Goal: Task Accomplishment & Management: Use online tool/utility

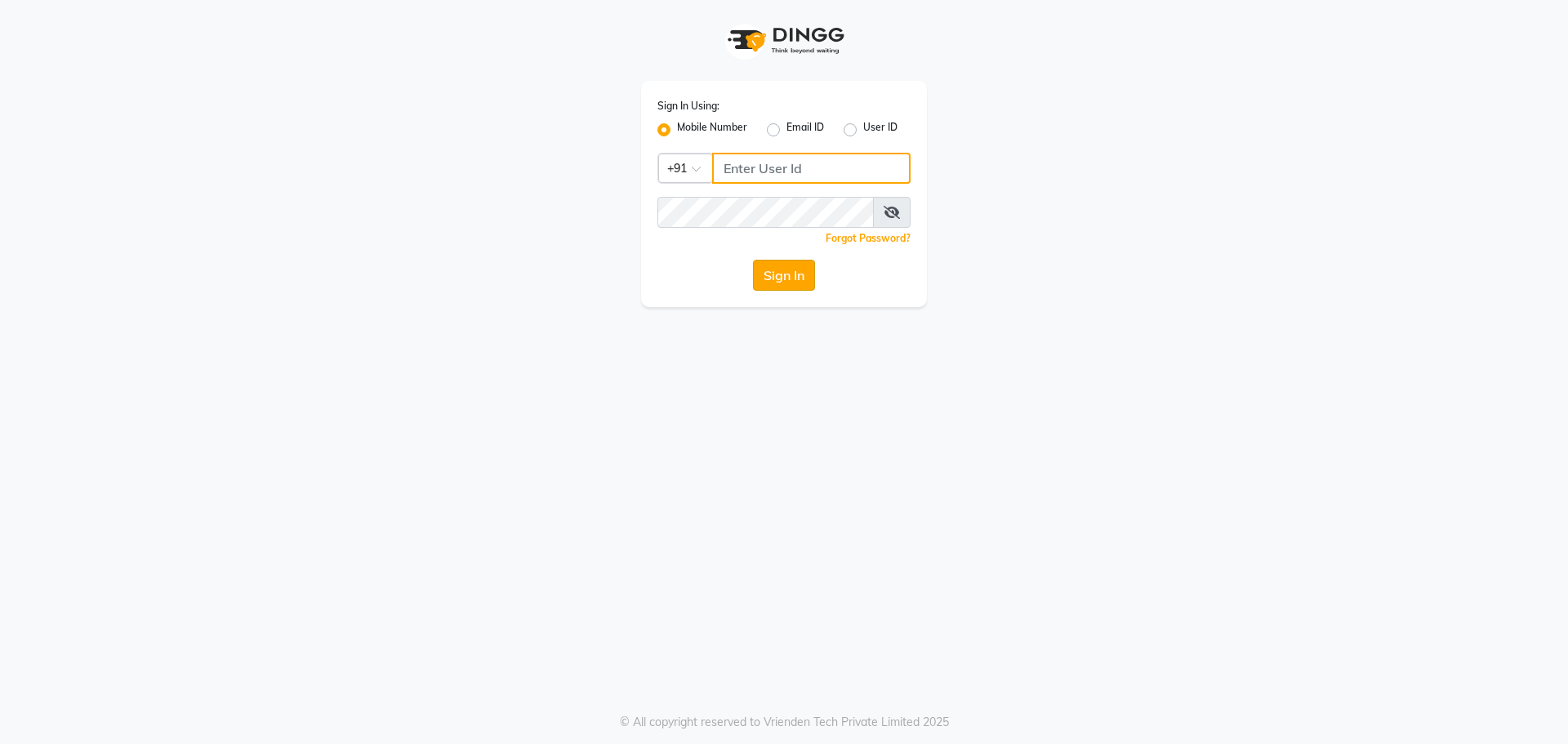
type input "9966345948"
click at [764, 280] on button "Sign In" at bounding box center [783, 275] width 62 height 31
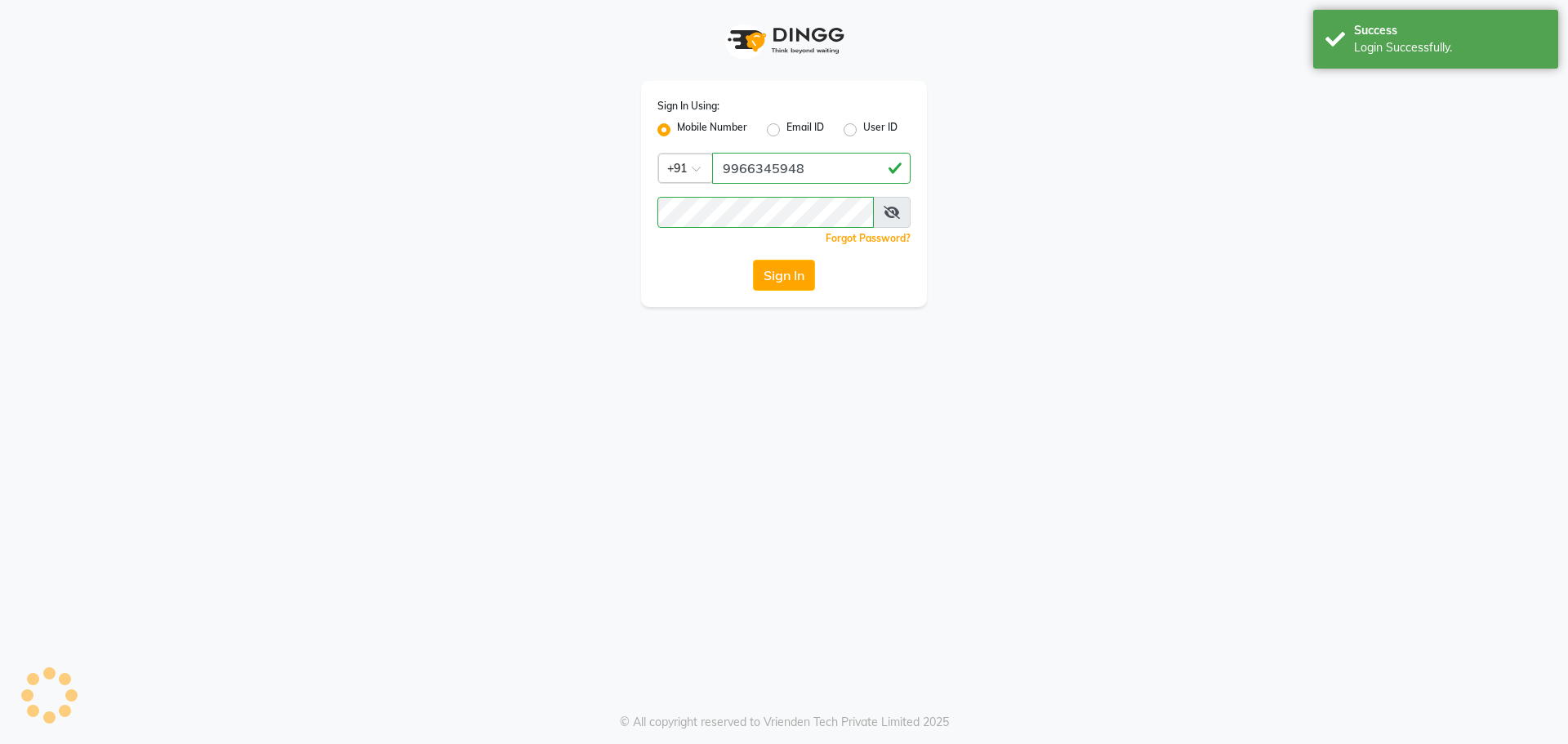
select select "7820"
select select "service"
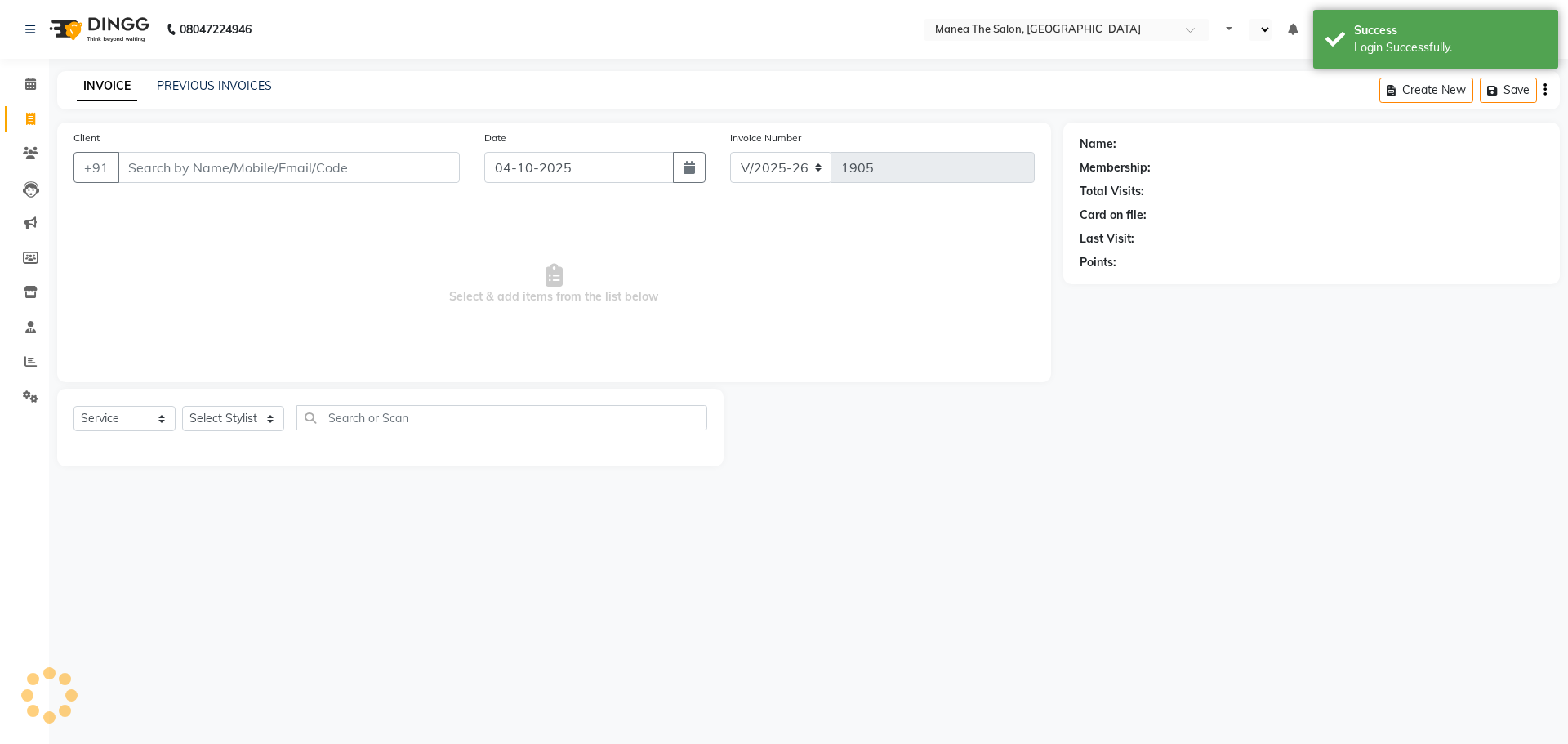
select select "en"
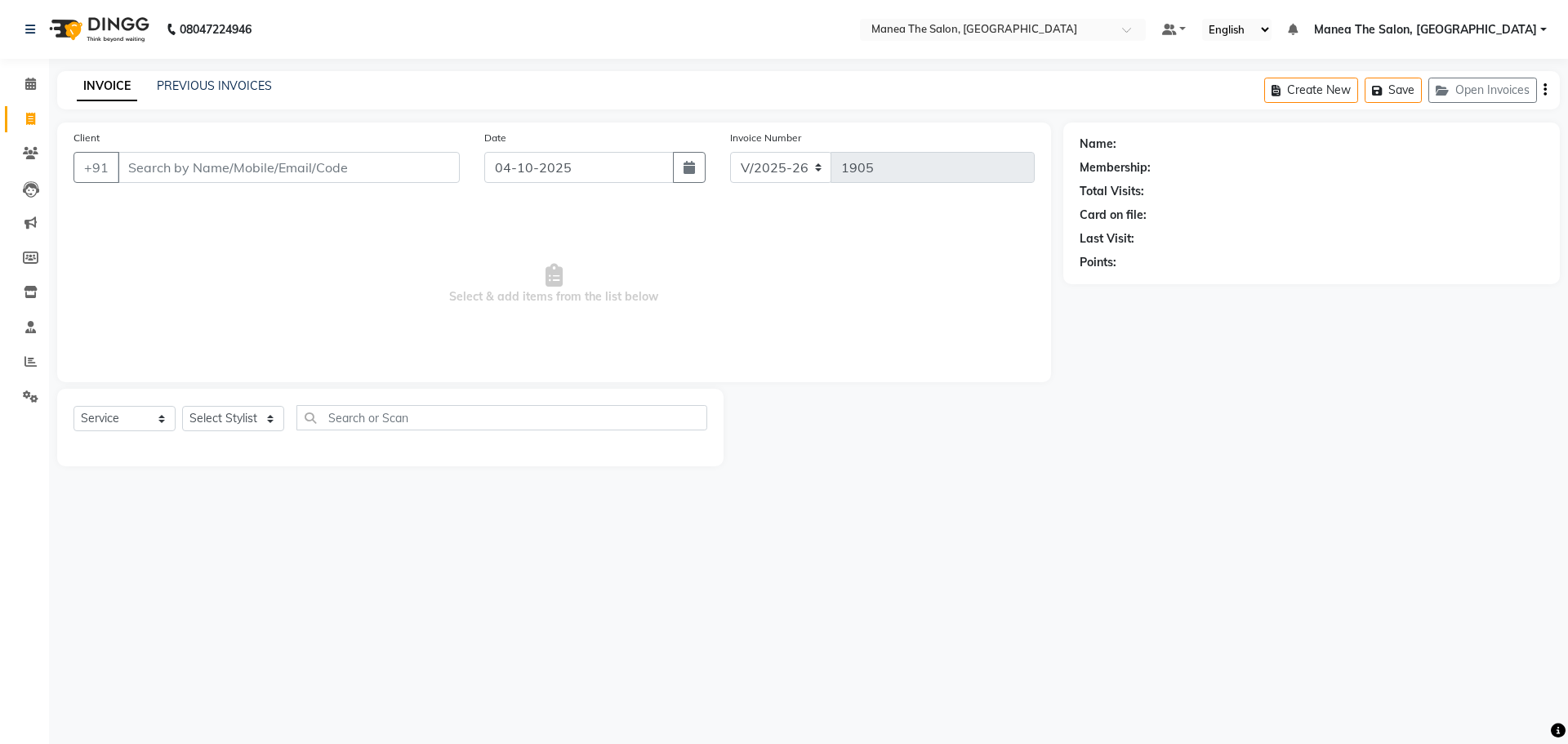
click at [250, 76] on div "INVOICE PREVIOUS INVOICES Create New Save Open Invoices" at bounding box center [808, 90] width 1502 height 39
click at [234, 85] on link "PREVIOUS INVOICES" at bounding box center [214, 85] width 115 height 14
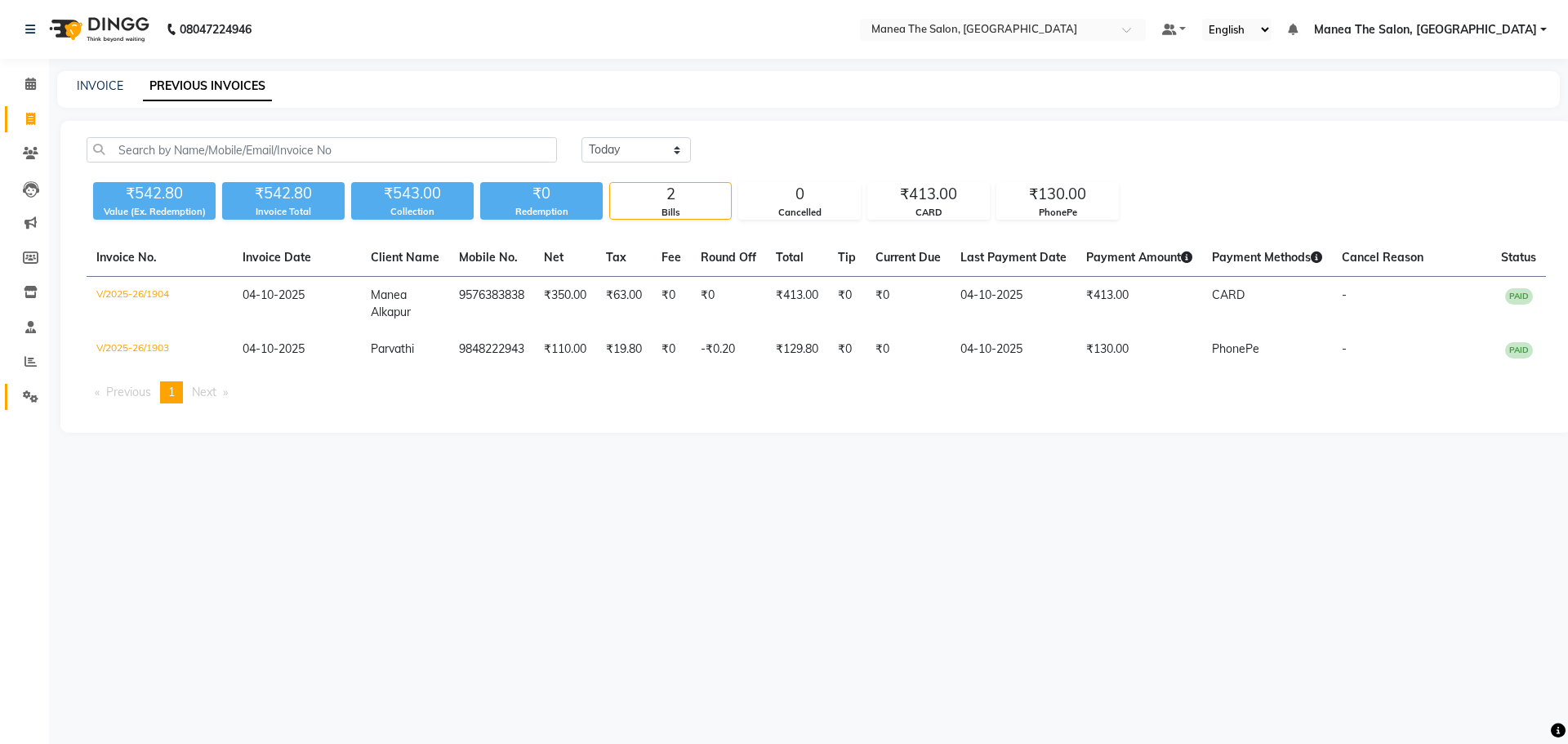
click at [28, 386] on link "Settings" at bounding box center [24, 398] width 40 height 27
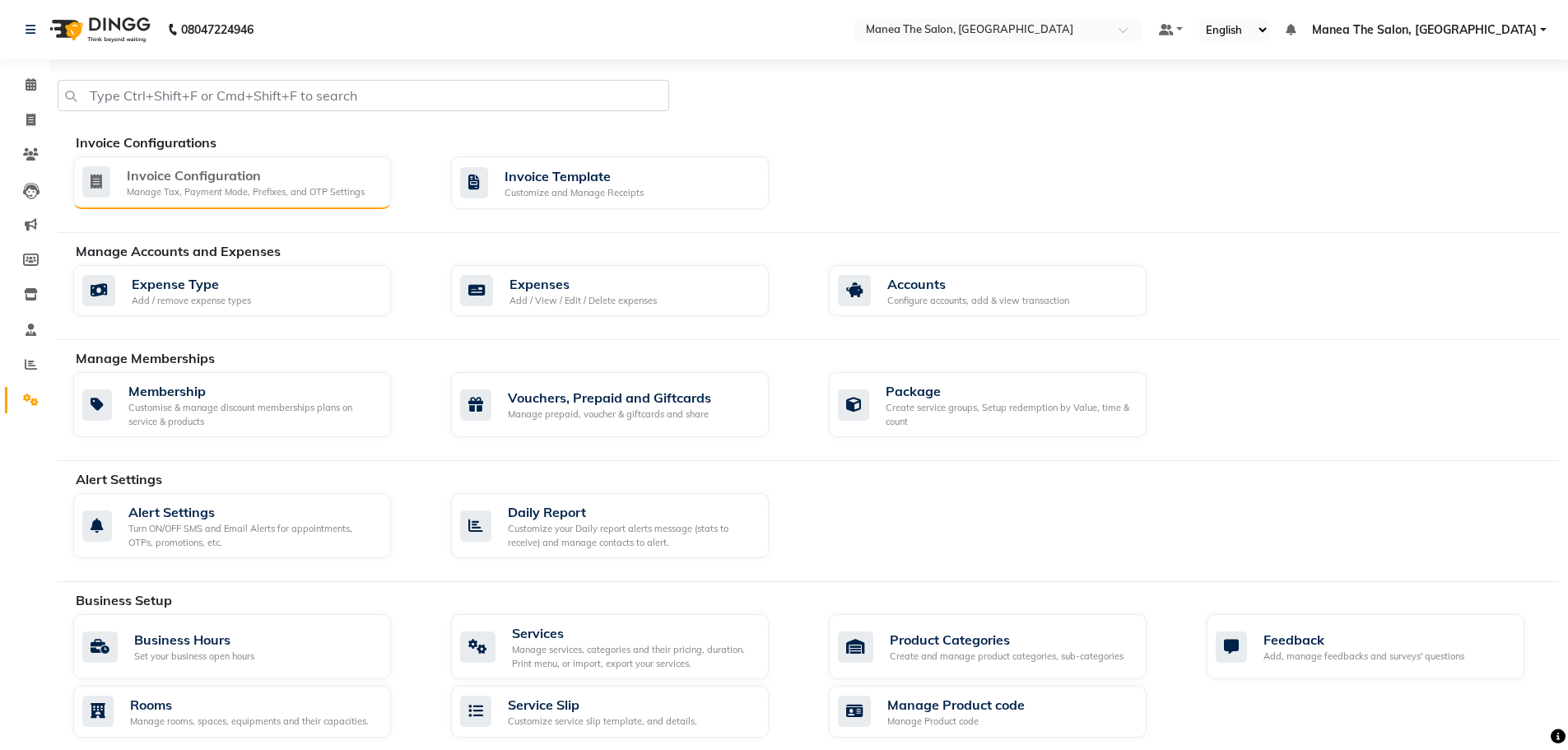
click at [185, 184] on div "Invoice Configuration" at bounding box center [246, 176] width 237 height 20
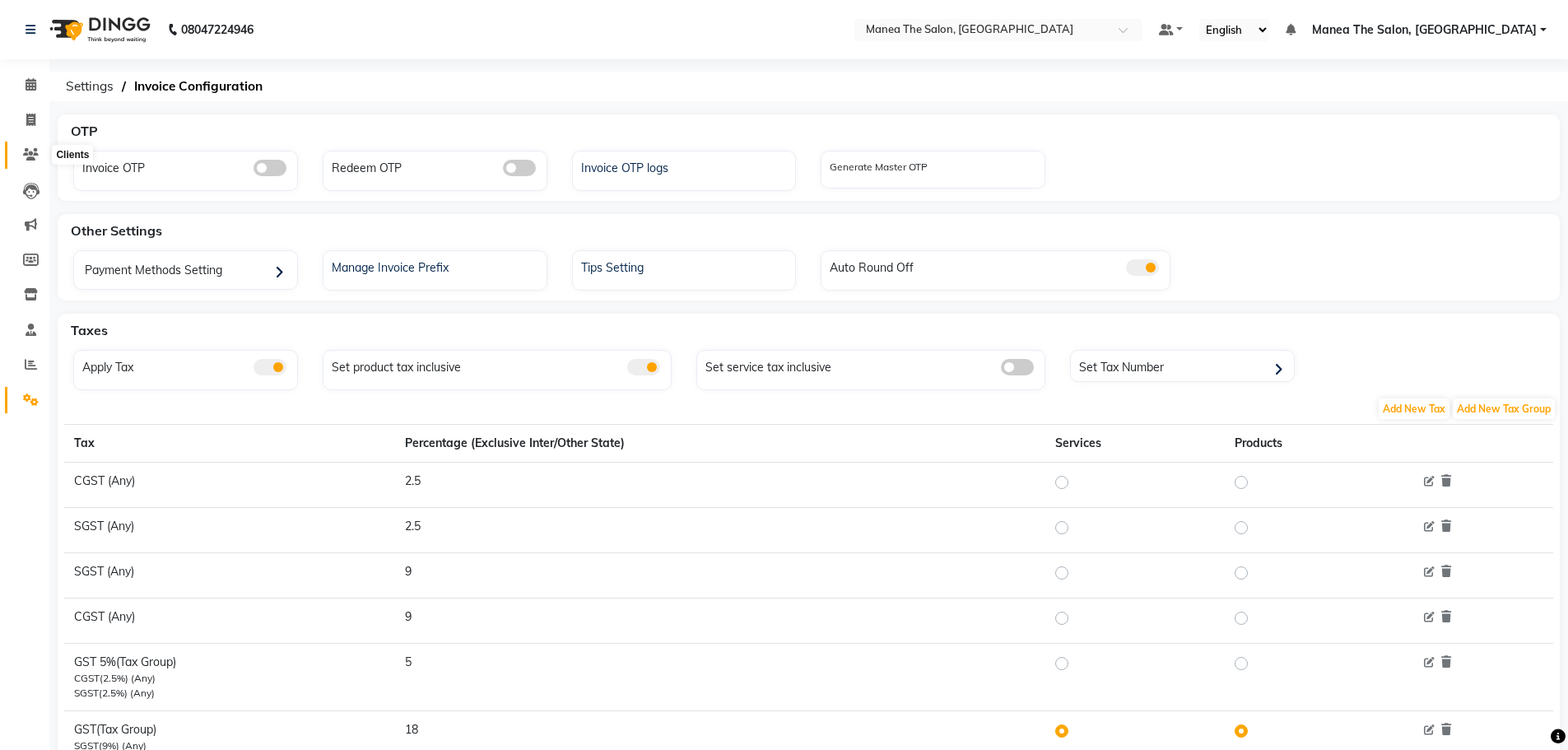
click at [31, 153] on icon at bounding box center [30, 154] width 15 height 13
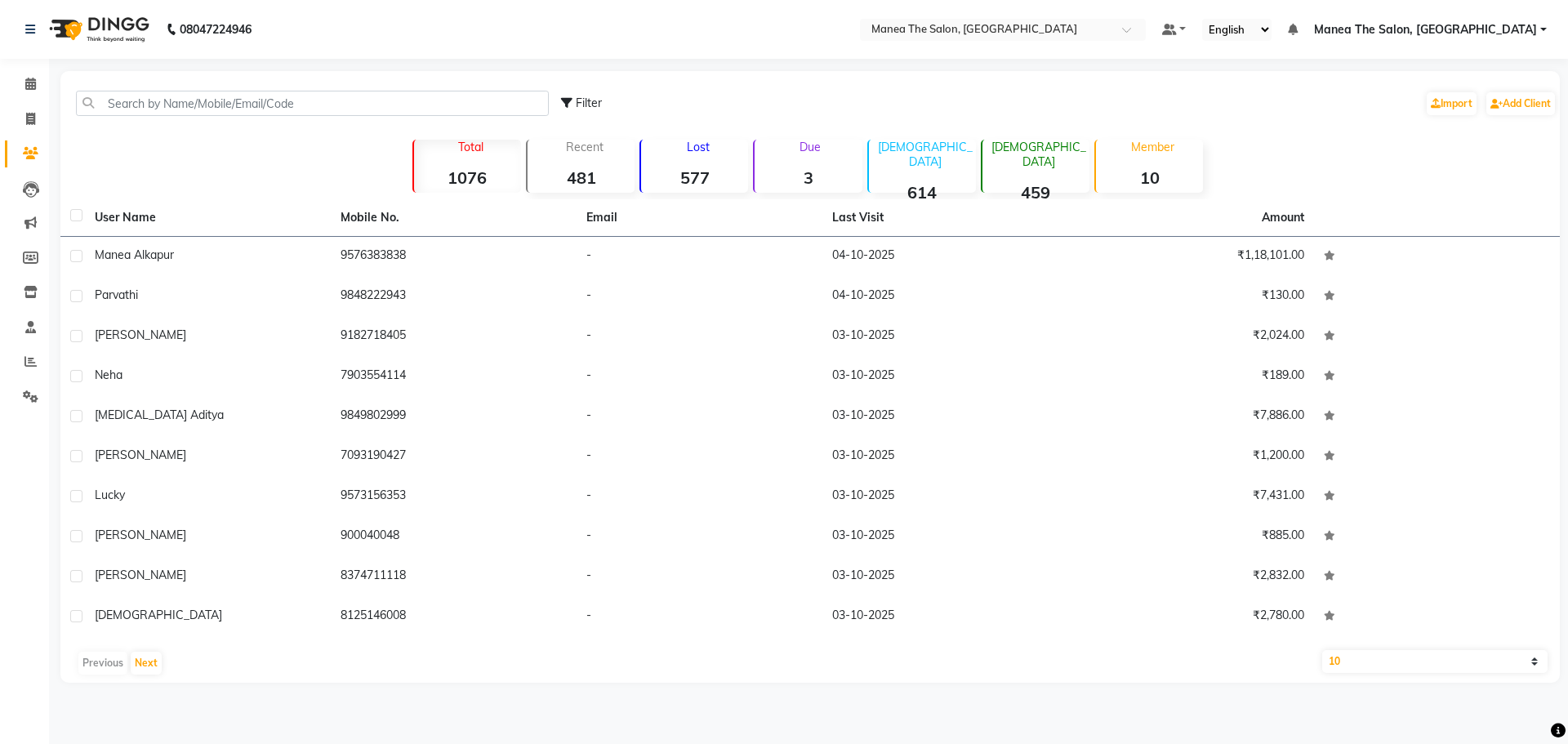
click at [690, 168] on strong "577" at bounding box center [694, 177] width 107 height 21
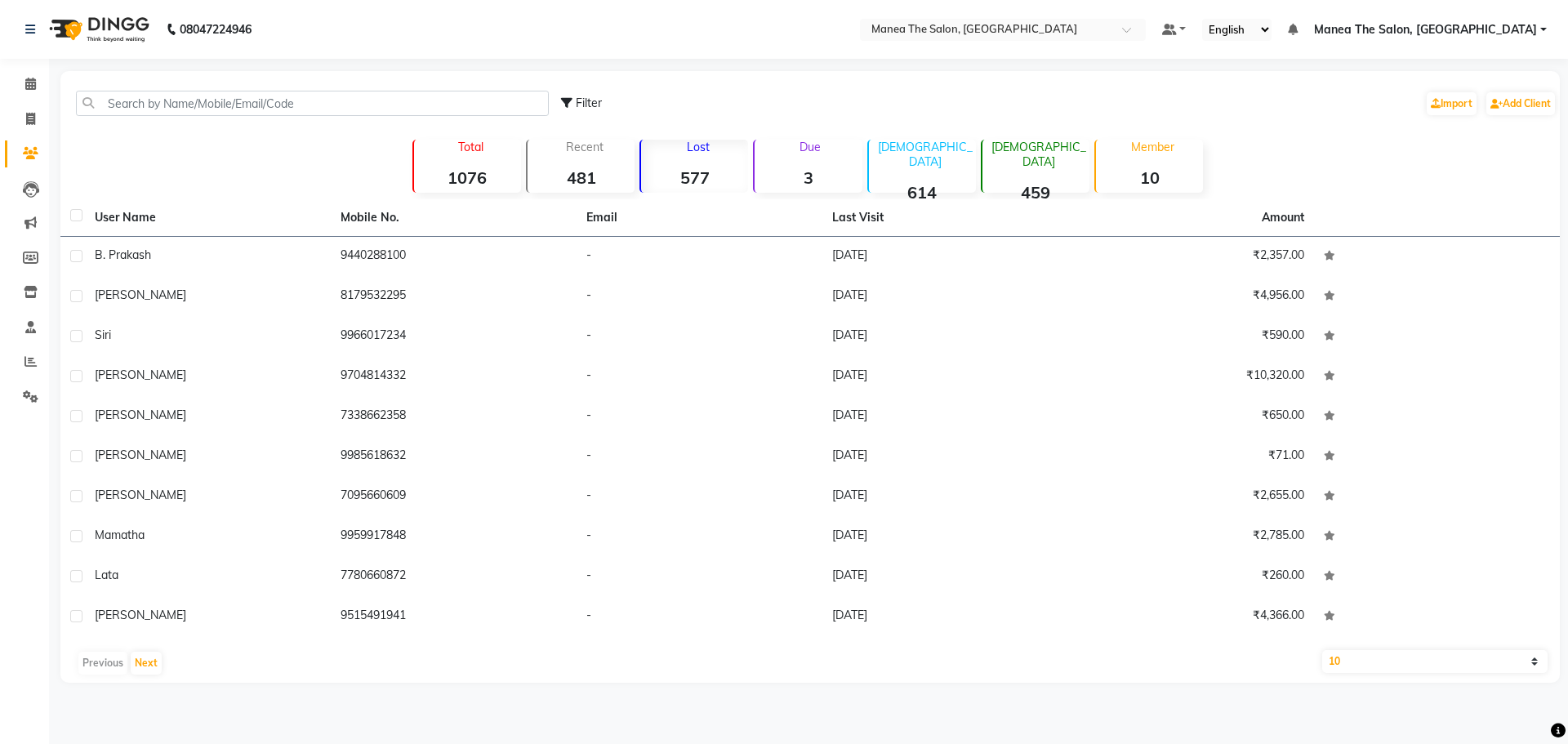
click at [465, 175] on strong "1076" at bounding box center [468, 177] width 107 height 21
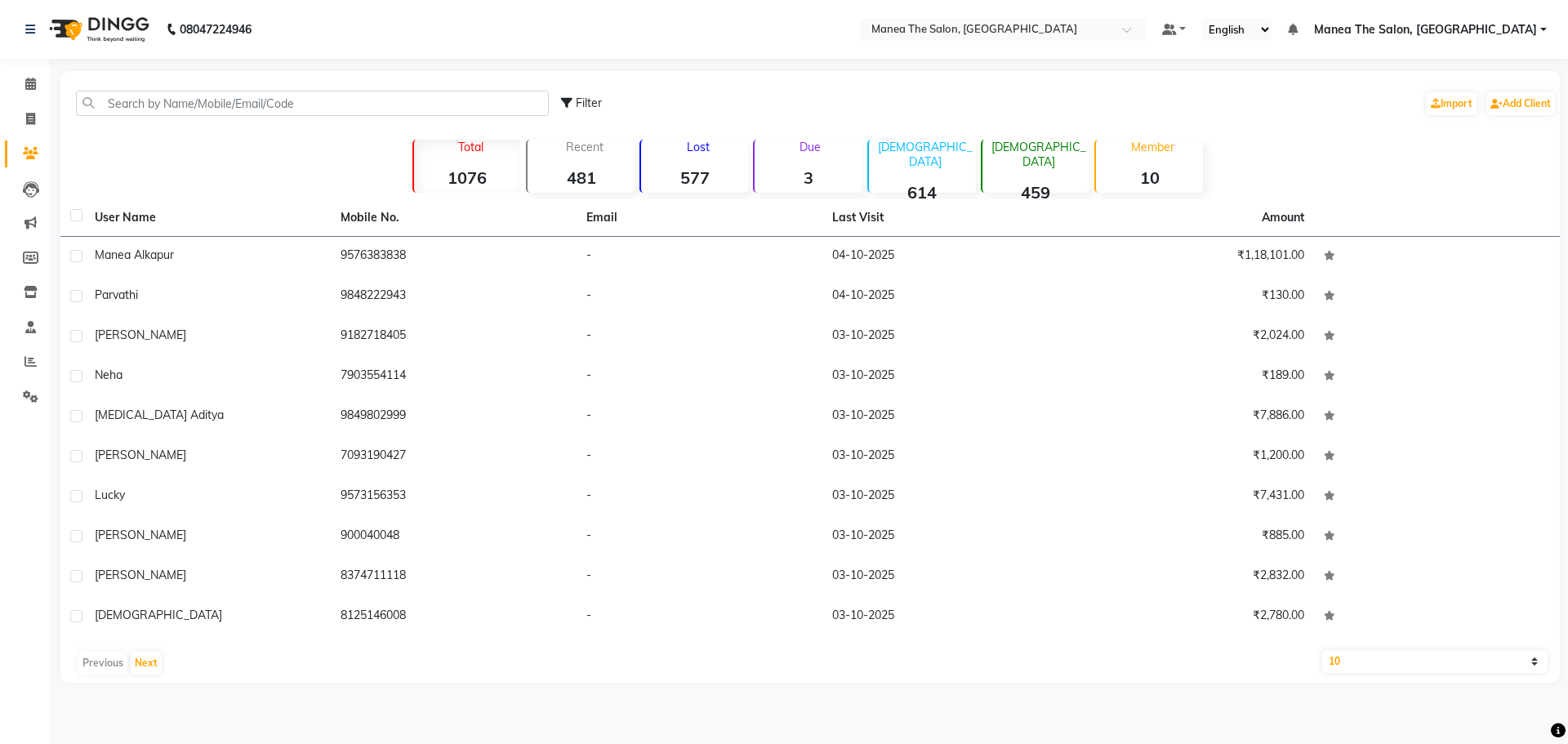
click at [479, 166] on div "Total 1076" at bounding box center [467, 166] width 109 height 53
click at [34, 228] on icon at bounding box center [31, 223] width 13 height 13
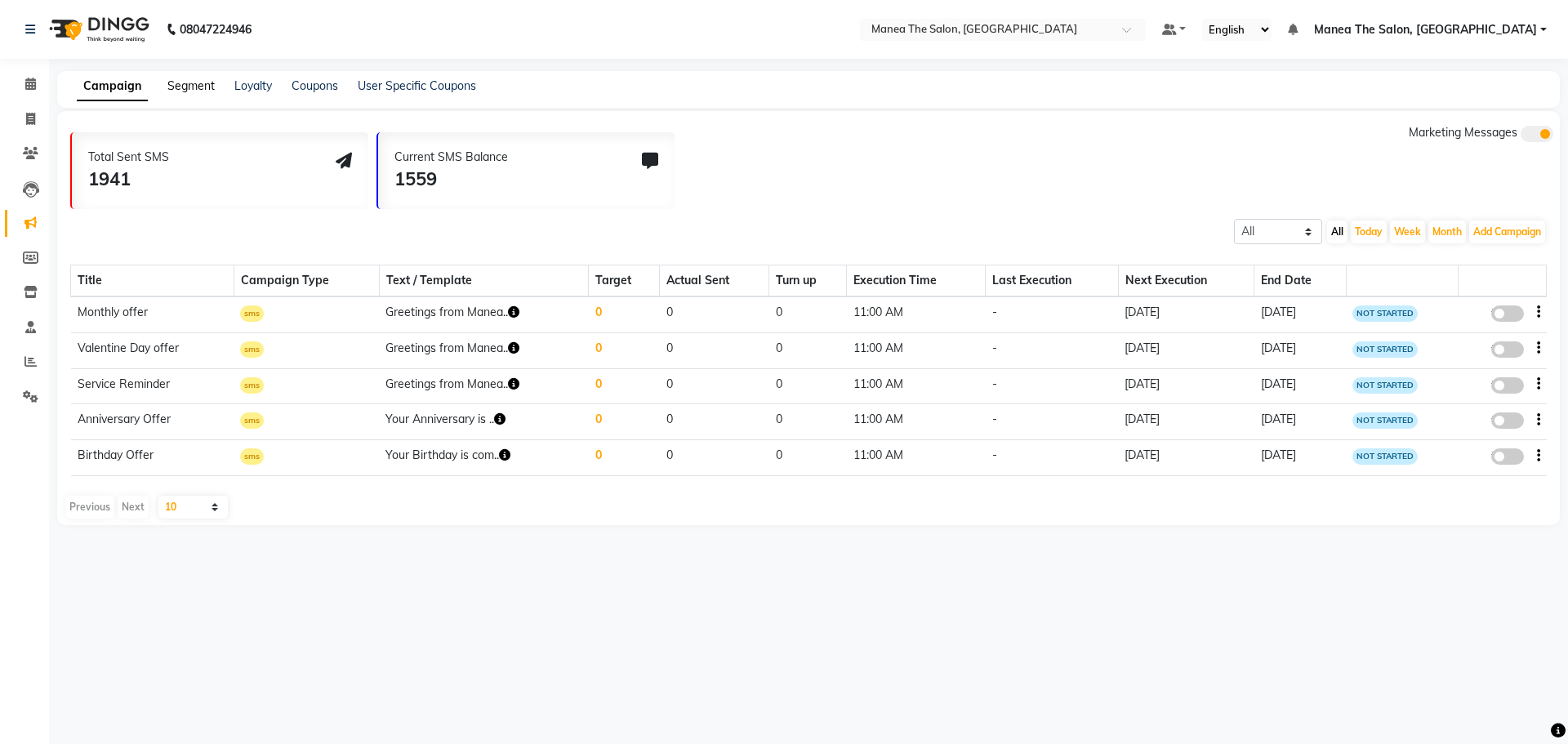
click at [183, 86] on link "Segment" at bounding box center [191, 85] width 48 height 14
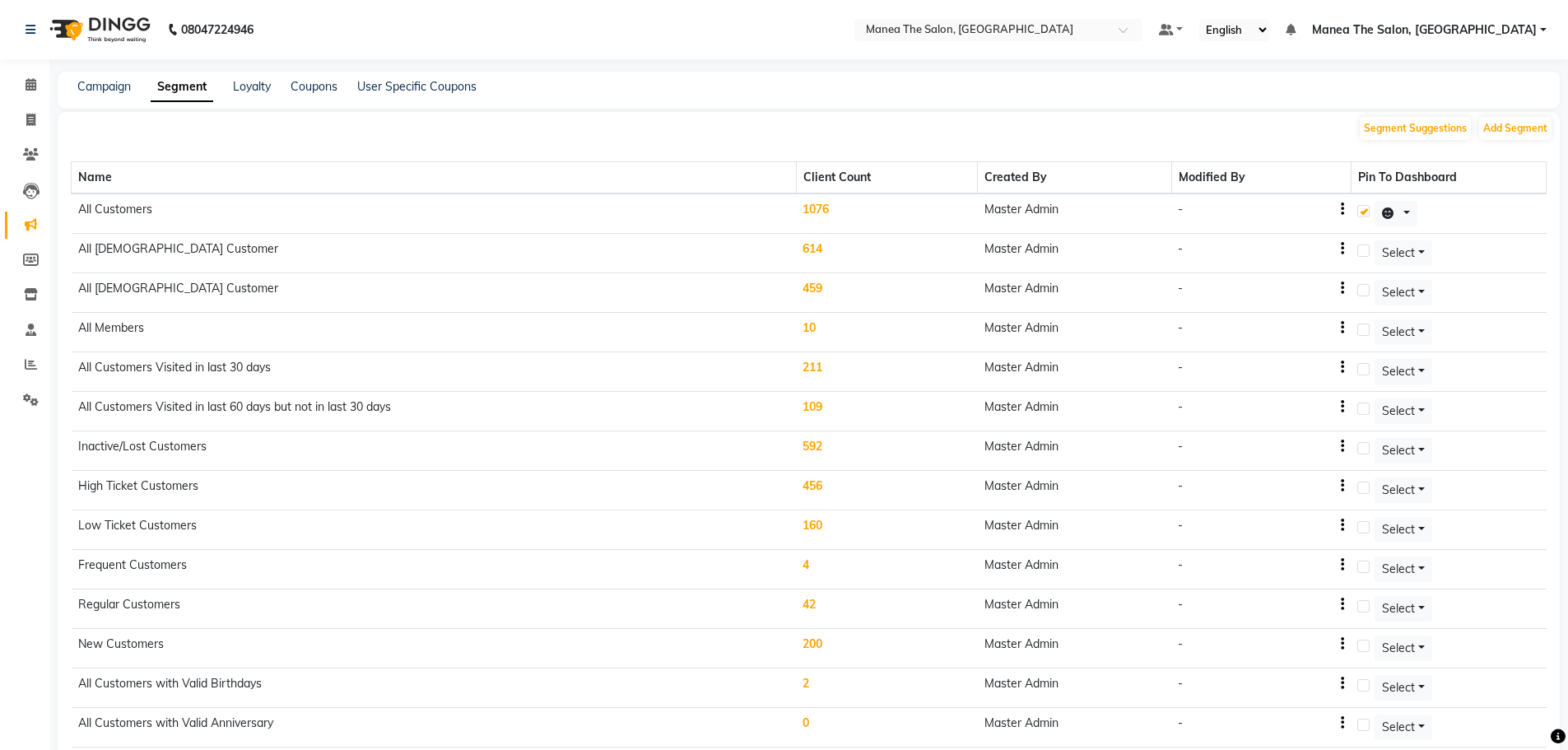
click at [827, 206] on td "1076" at bounding box center [886, 213] width 181 height 41
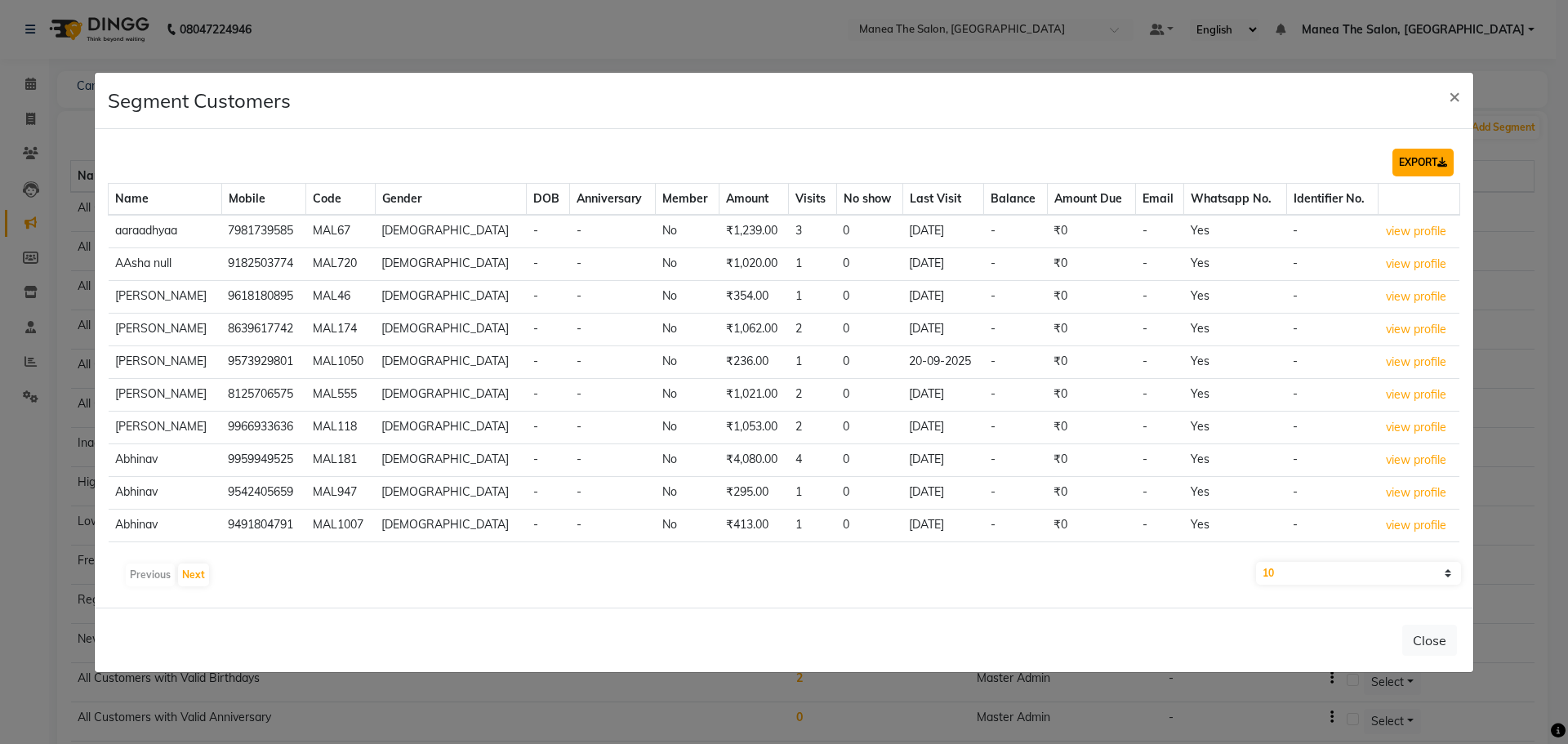
click at [1430, 157] on button "EXPORT" at bounding box center [1423, 162] width 61 height 28
click at [428, 21] on ngb-modal-window "Segment Customers × EXPORT Name Mobile Code Gender DOB Anniversary Member Amoun…" at bounding box center [784, 372] width 1568 height 744
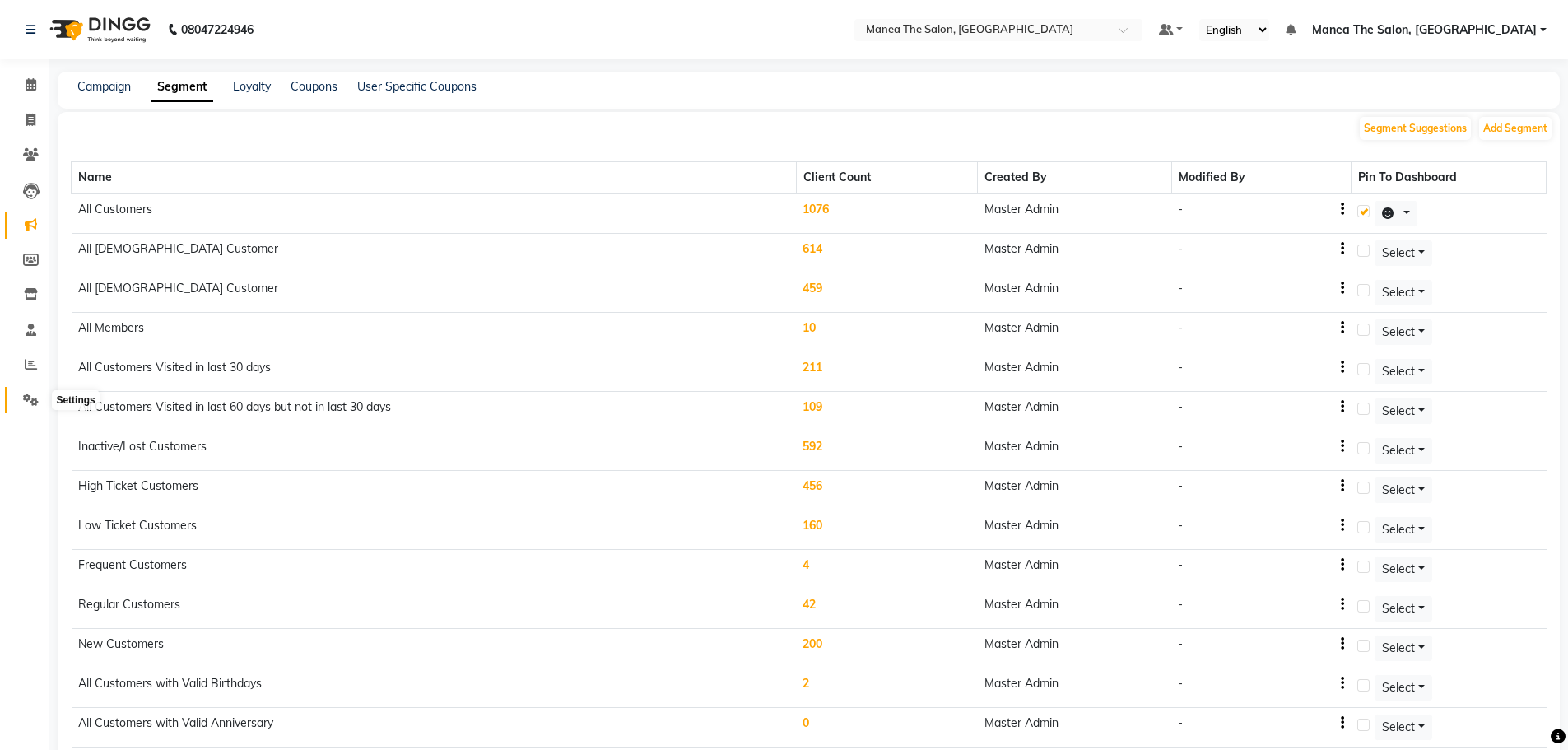
click at [31, 401] on icon at bounding box center [30, 400] width 15 height 13
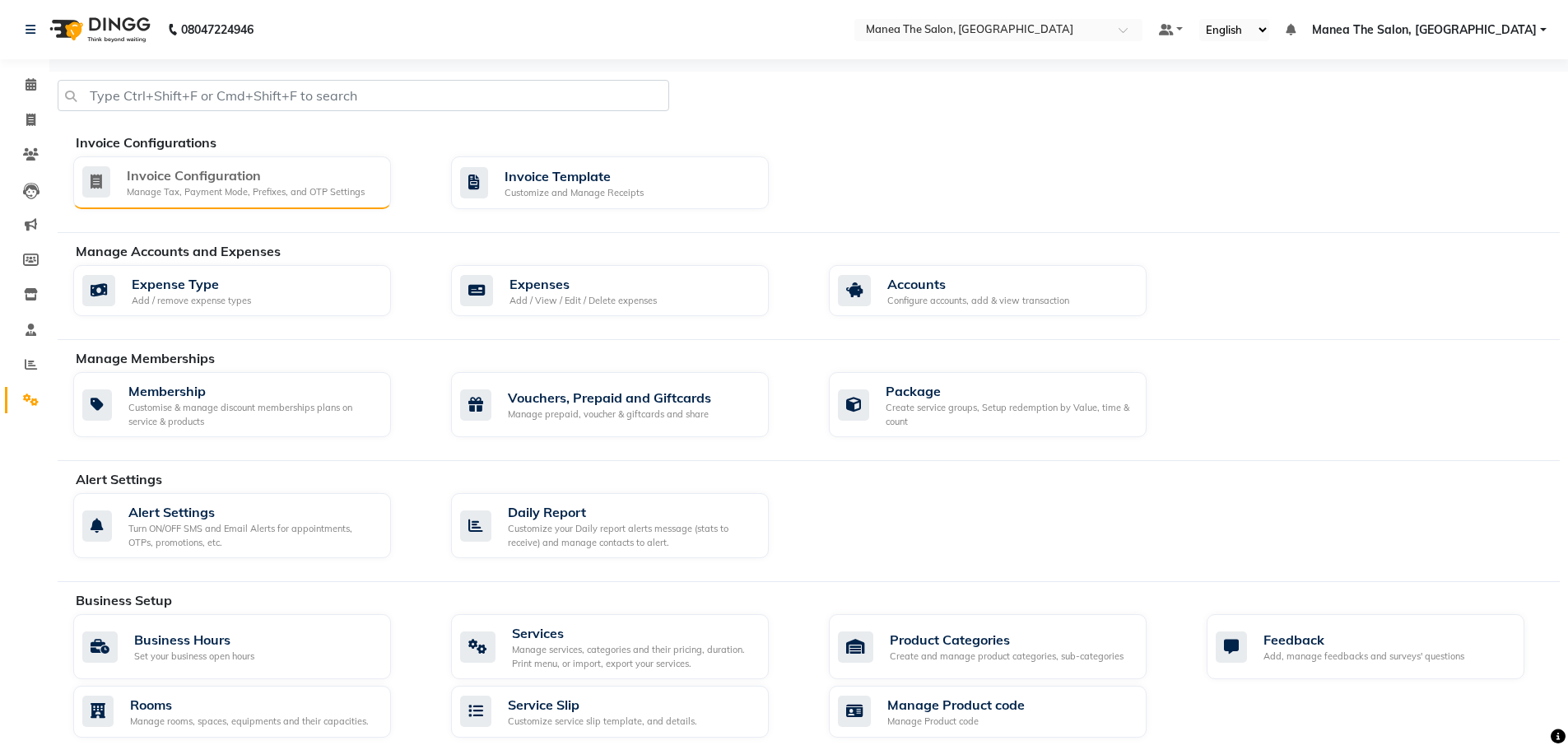
click at [211, 173] on div "Invoice Configuration" at bounding box center [246, 176] width 237 height 20
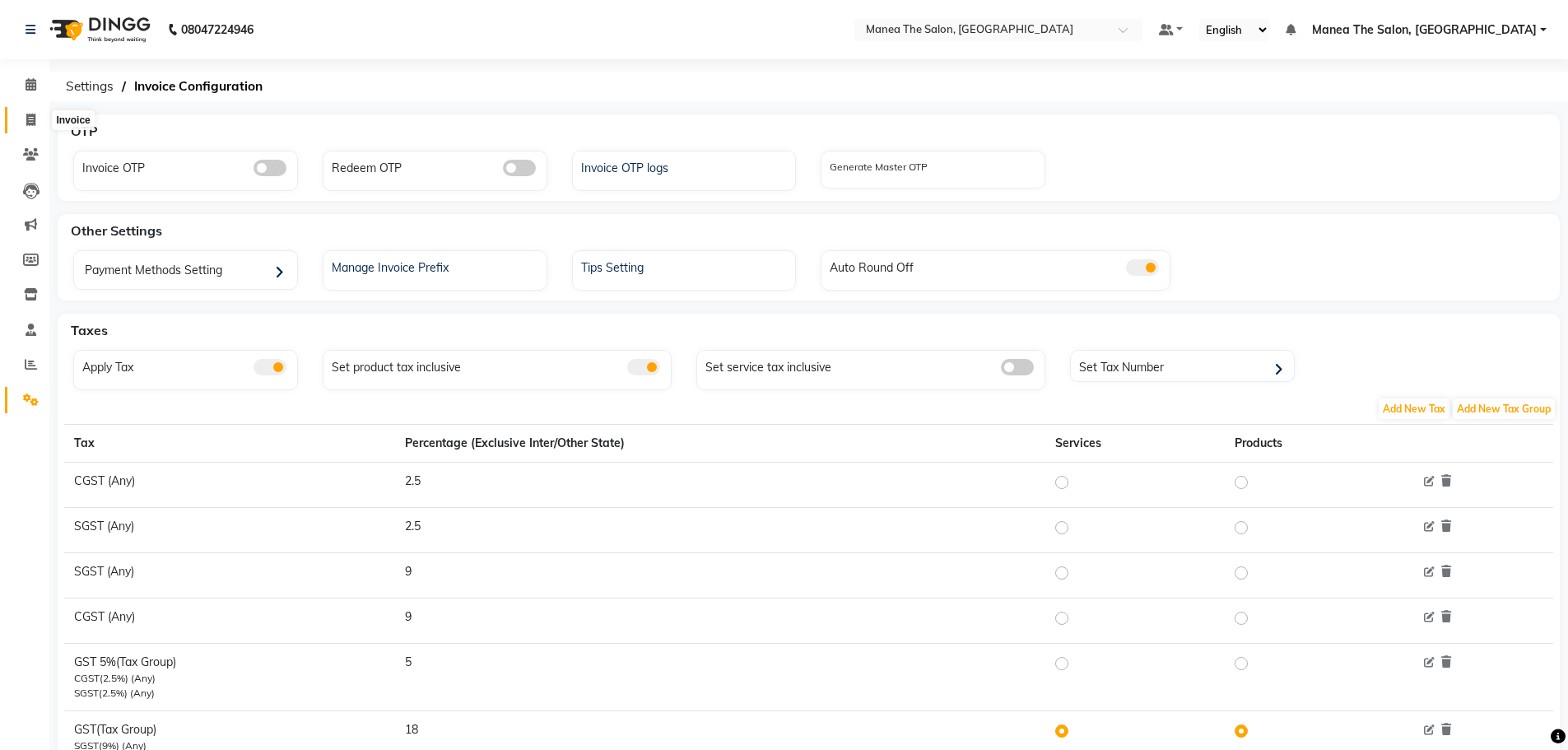
click at [23, 119] on span at bounding box center [31, 121] width 29 height 19
select select "7820"
select select "service"
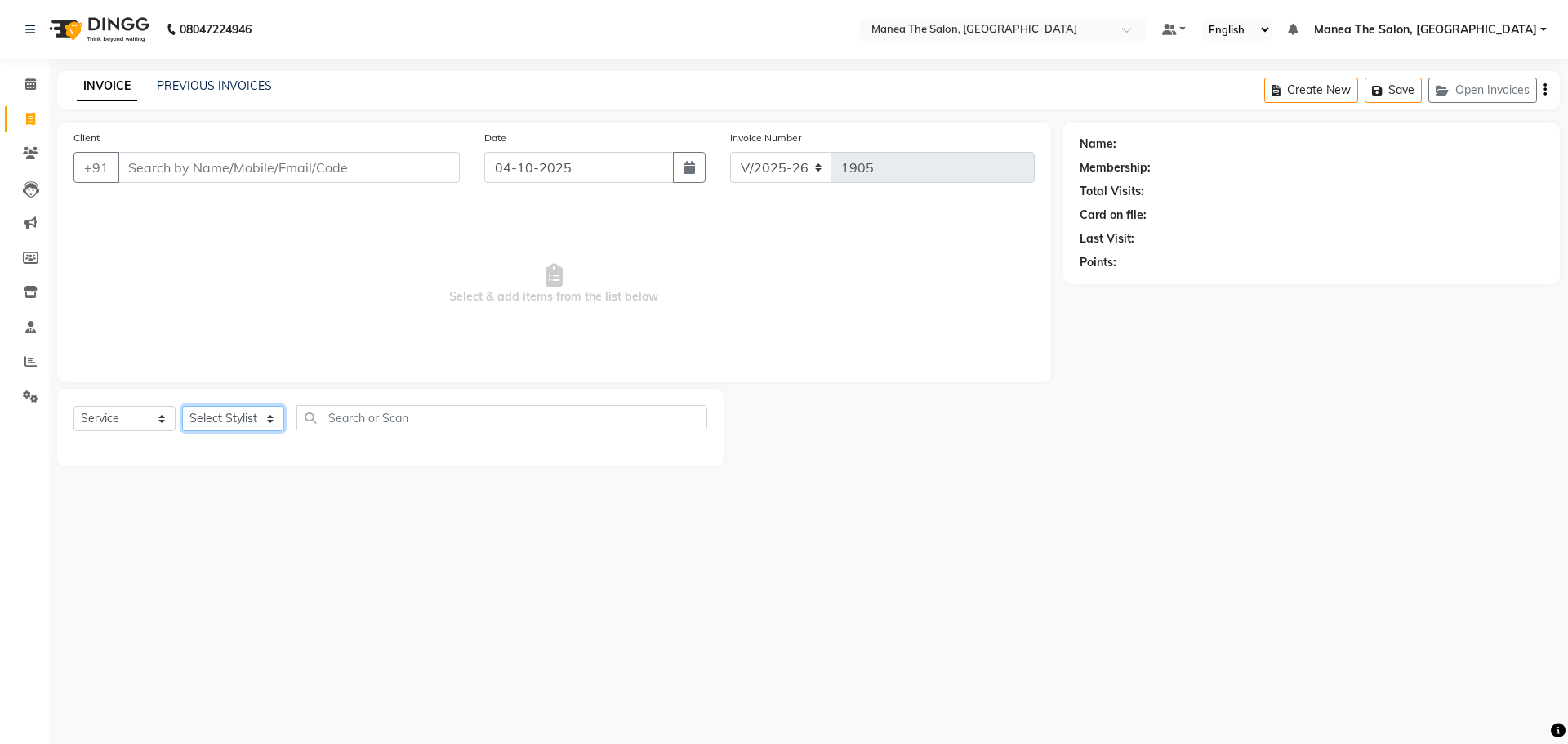
click at [263, 428] on select "Select Stylist [PERSON_NAME] [PERSON_NAME] Rubika [PERSON_NAME] [PERSON_NAME]" at bounding box center [234, 418] width 102 height 25
select select "74219"
click at [183, 406] on select "Select Stylist [PERSON_NAME] [PERSON_NAME] Rubika [PERSON_NAME] [PERSON_NAME]" at bounding box center [234, 418] width 102 height 25
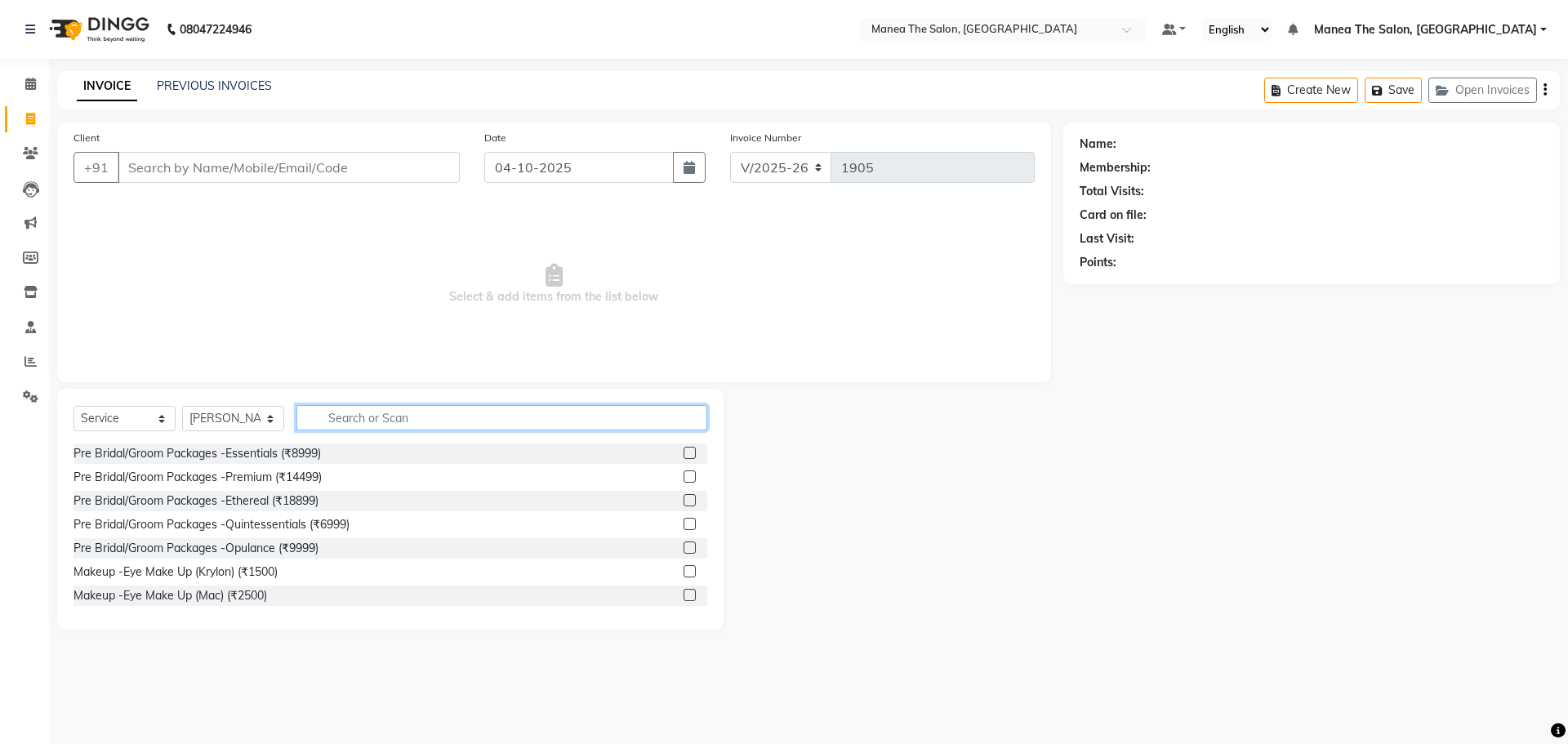
click at [334, 427] on input "text" at bounding box center [502, 418] width 411 height 25
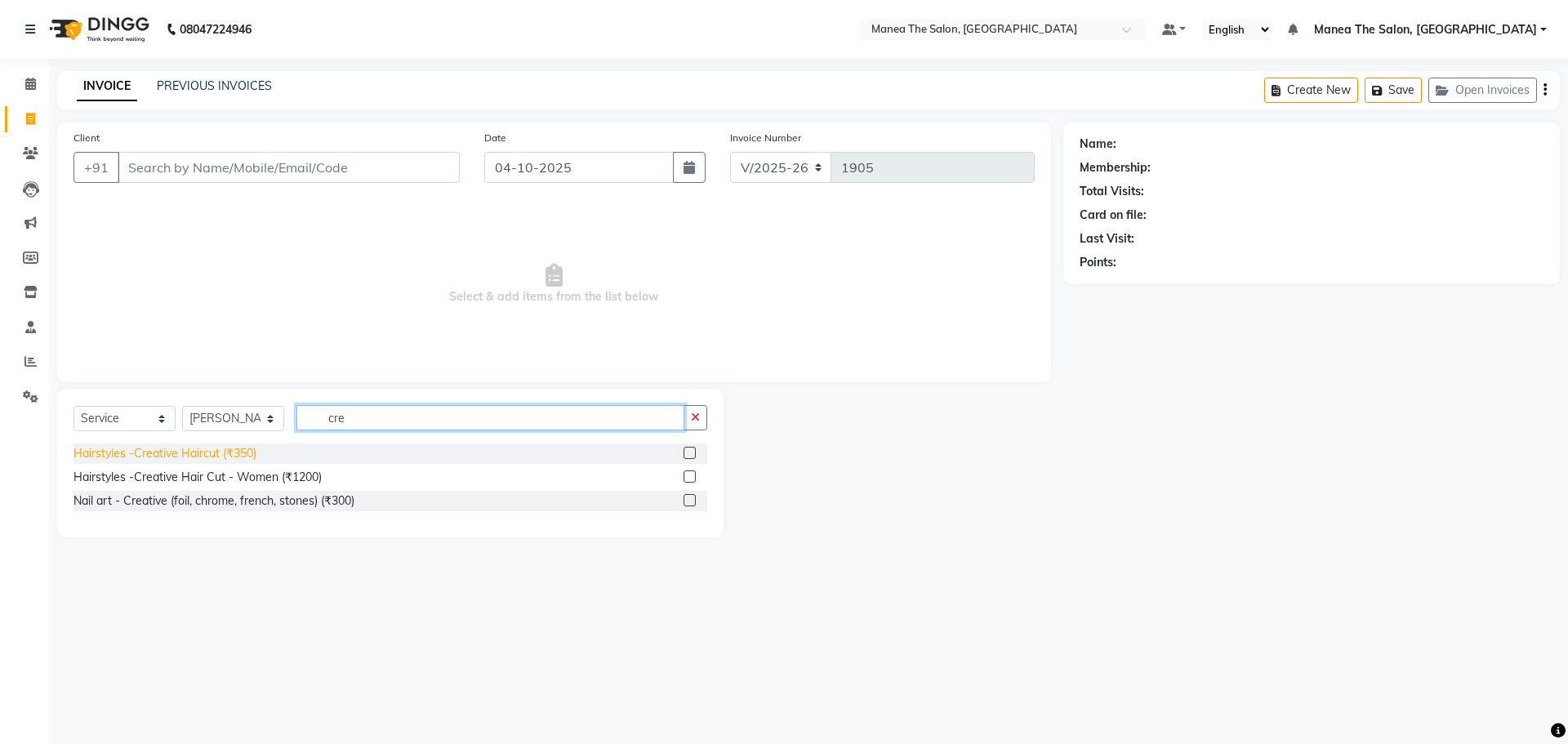
type input "cre"
click at [220, 454] on div "Hairstyles -Creative Haircut (₹350)" at bounding box center [165, 453] width 183 height 17
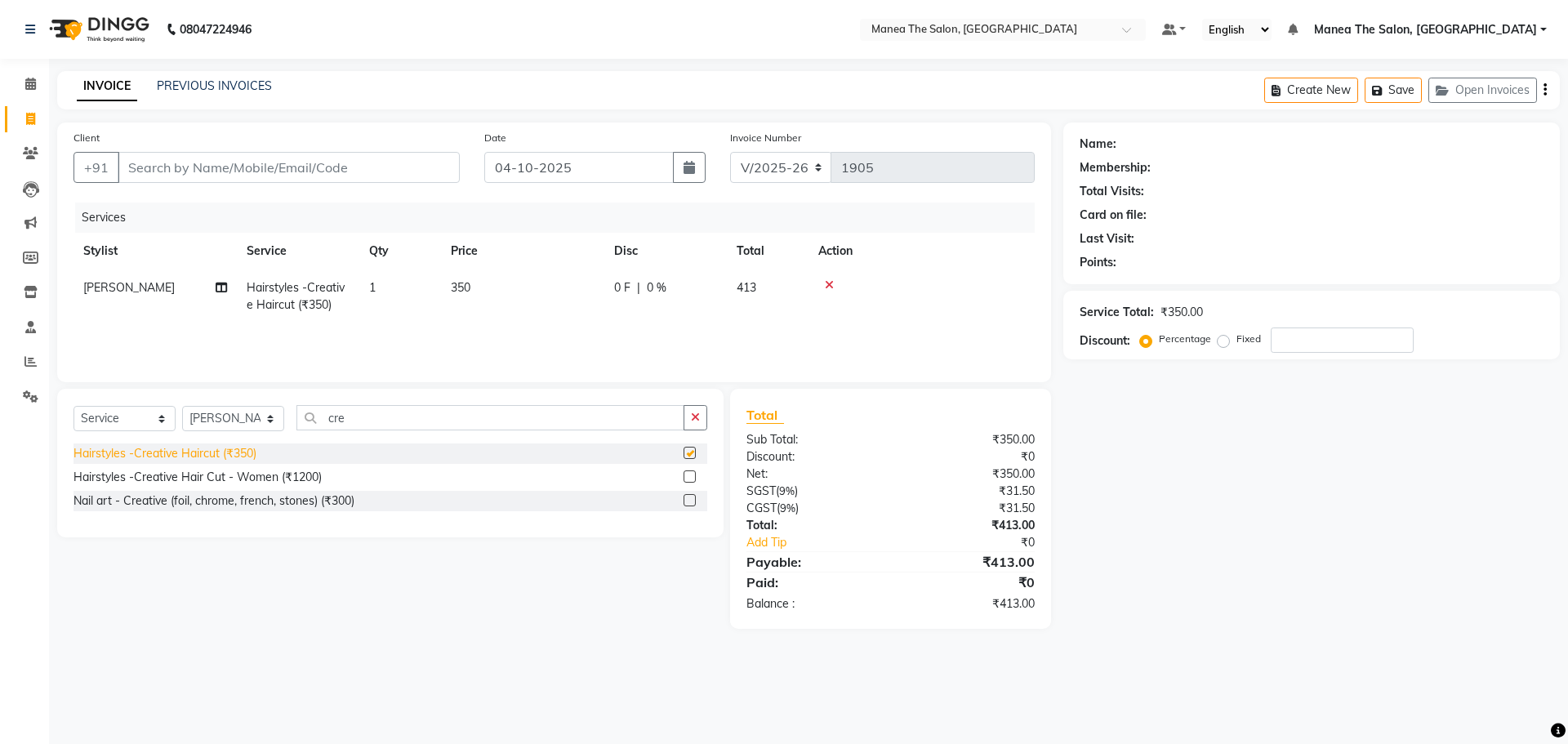
checkbox input "false"
